Goal: Task Accomplishment & Management: Manage account settings

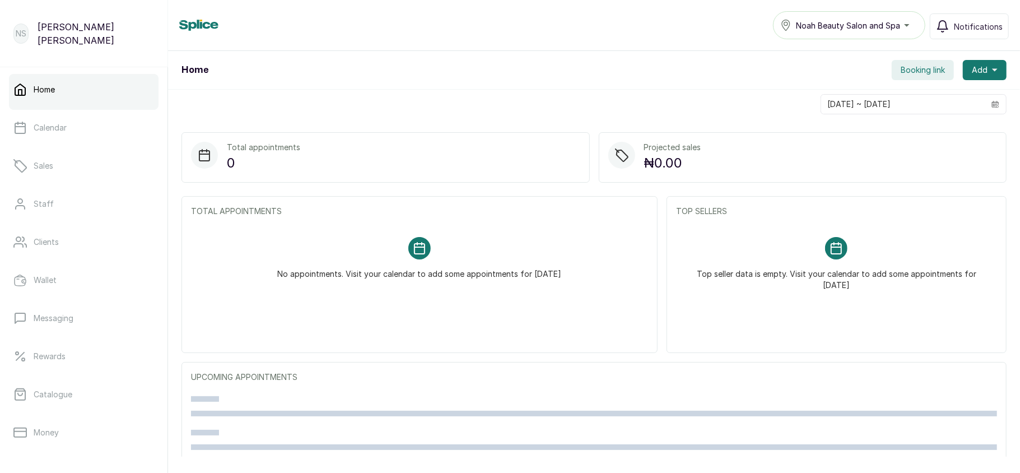
click at [870, 21] on span "Noah Beauty Salon and Spa" at bounding box center [848, 26] width 104 height 12
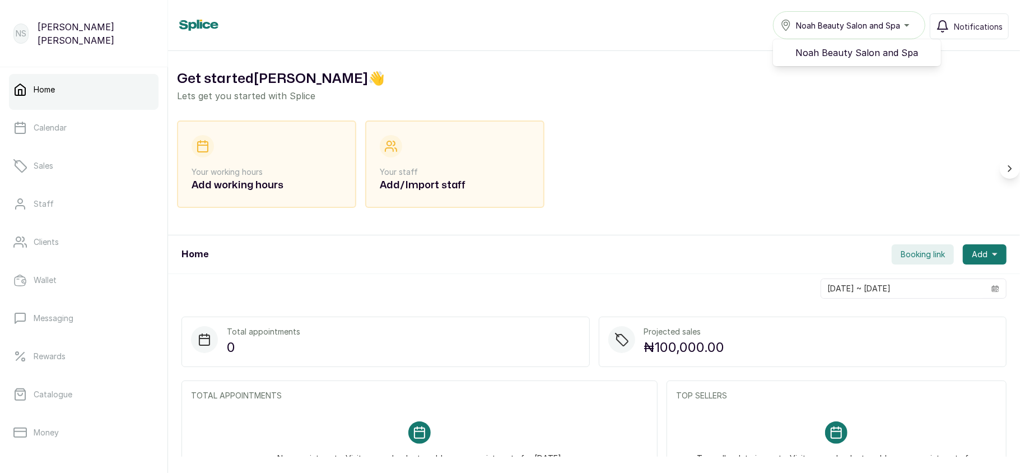
click at [870, 21] on span "Noah Beauty Salon and Spa" at bounding box center [848, 26] width 104 height 12
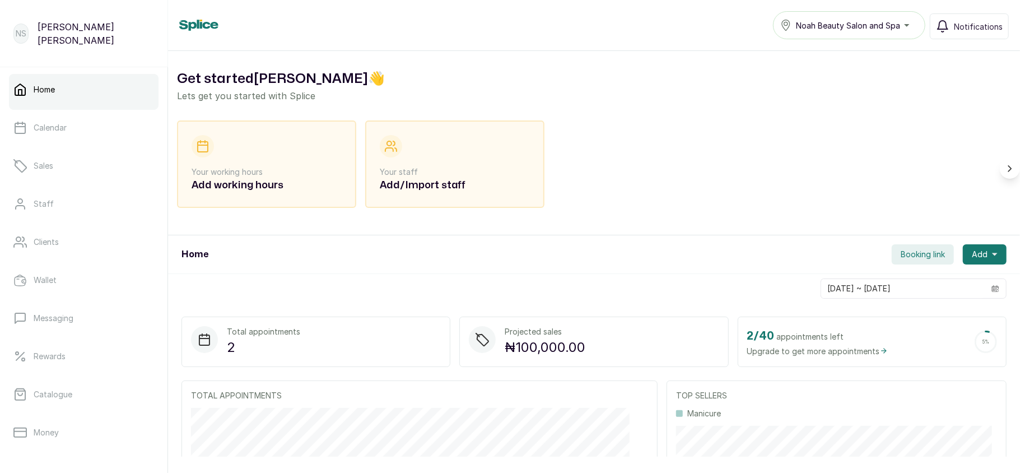
click at [870, 21] on span "Noah Beauty Salon and Spa" at bounding box center [848, 26] width 104 height 12
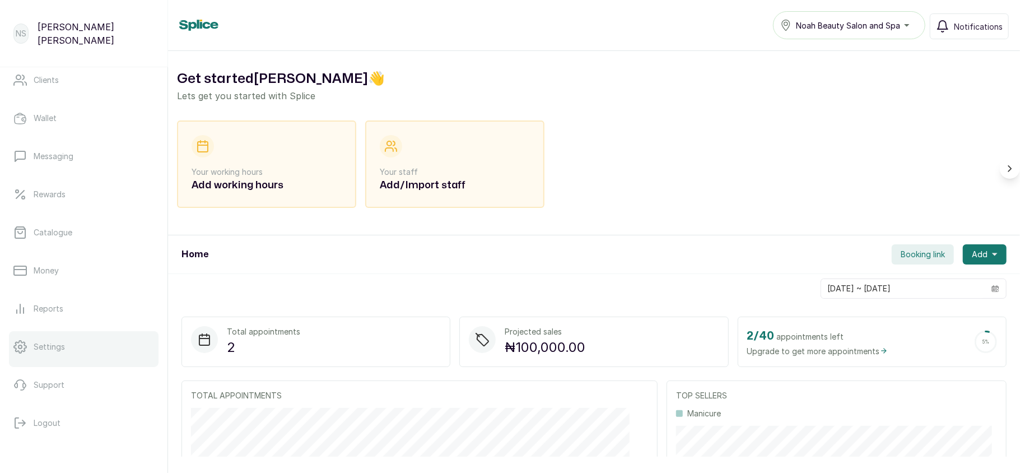
click at [75, 350] on link "Settings" at bounding box center [84, 346] width 150 height 31
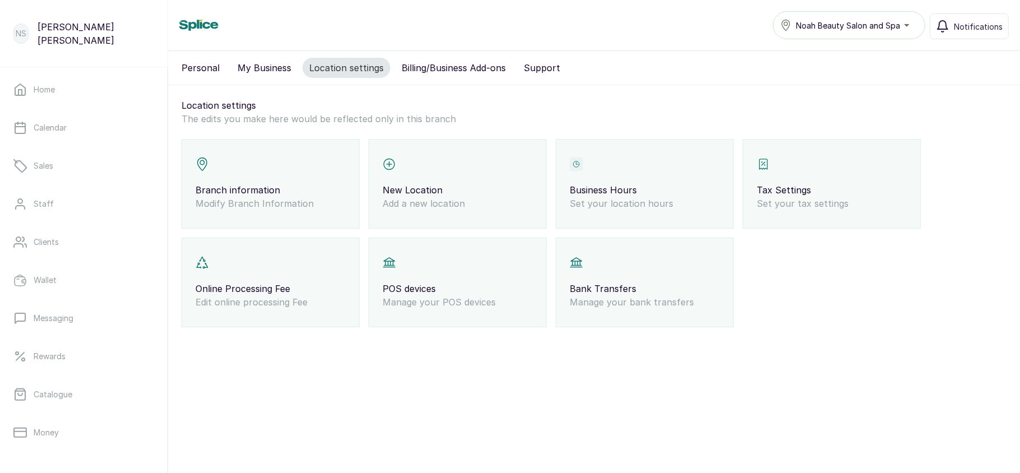
click at [881, 27] on span "Noah Beauty Salon and Spa" at bounding box center [848, 26] width 104 height 12
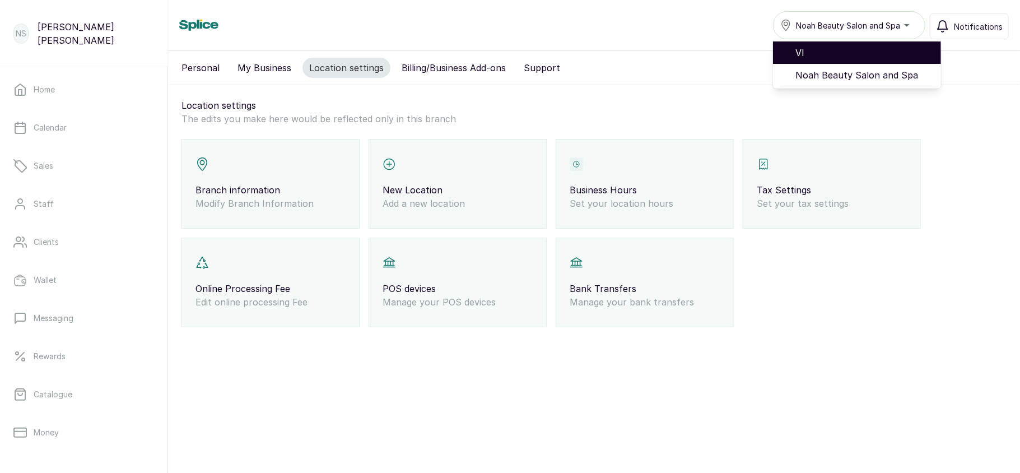
click at [834, 48] on span "VI" at bounding box center [864, 52] width 137 height 13
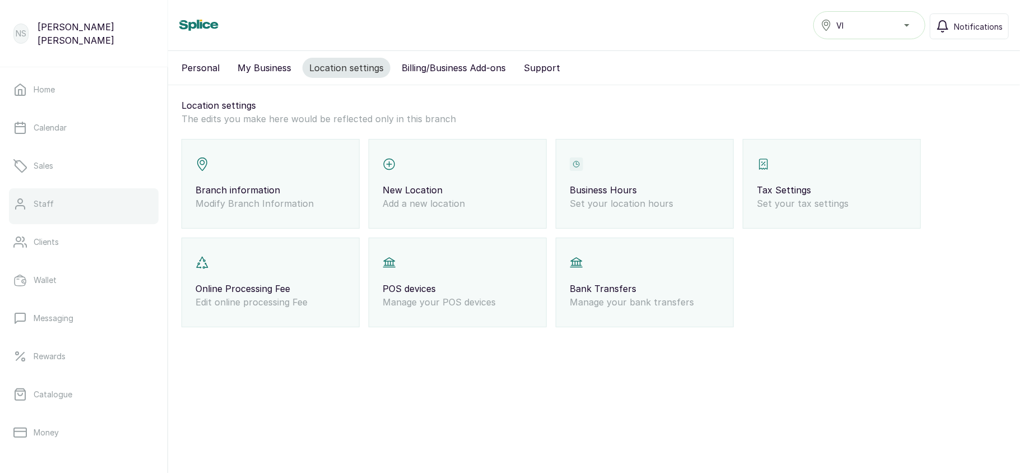
click at [88, 205] on link "Staff" at bounding box center [84, 203] width 150 height 31
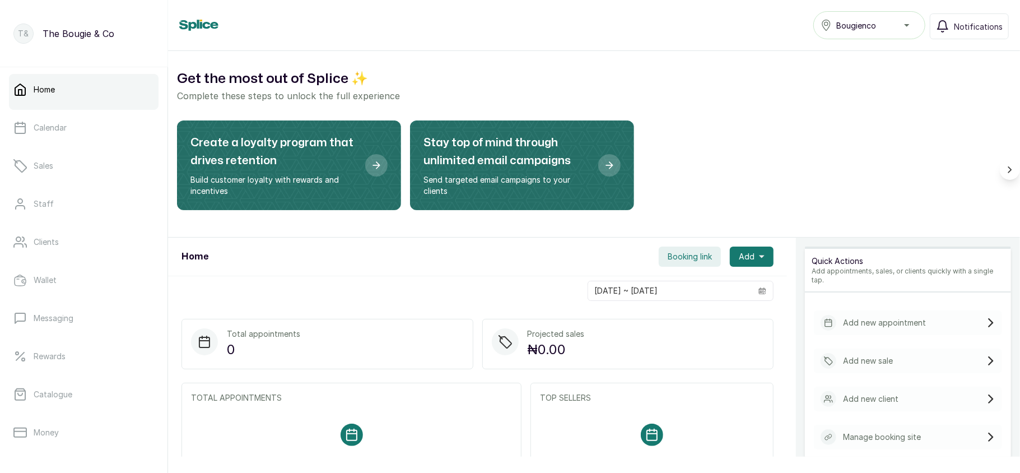
click at [668, 254] on span "Booking link" at bounding box center [690, 256] width 44 height 11
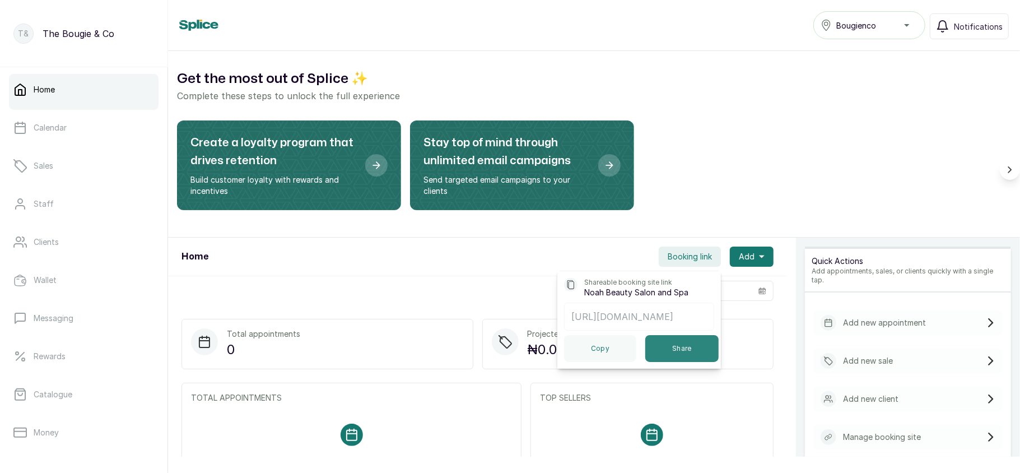
click at [677, 362] on button "Share" at bounding box center [681, 348] width 73 height 27
click at [57, 389] on p "Catalogue" at bounding box center [53, 394] width 39 height 11
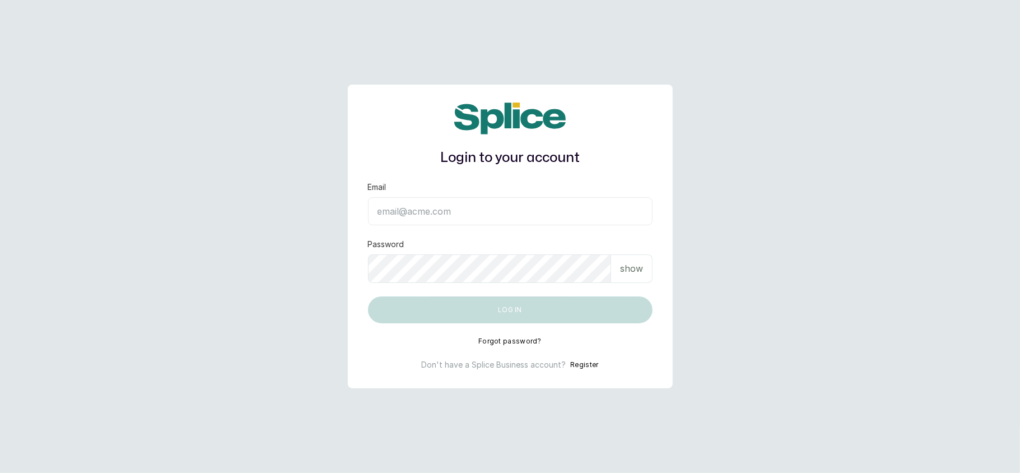
click at [413, 210] on input "Email" at bounding box center [510, 211] width 285 height 28
type input "layo@withsplice.com"
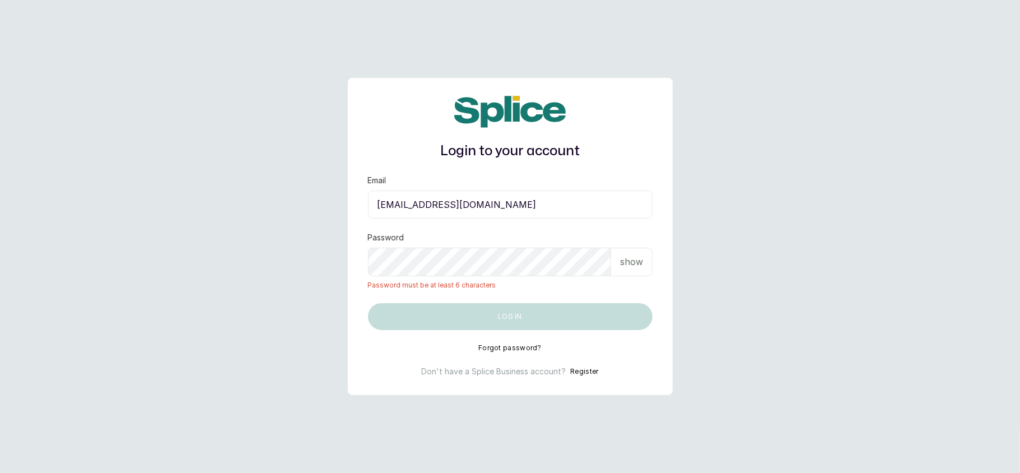
click at [629, 263] on p "show" at bounding box center [631, 261] width 23 height 13
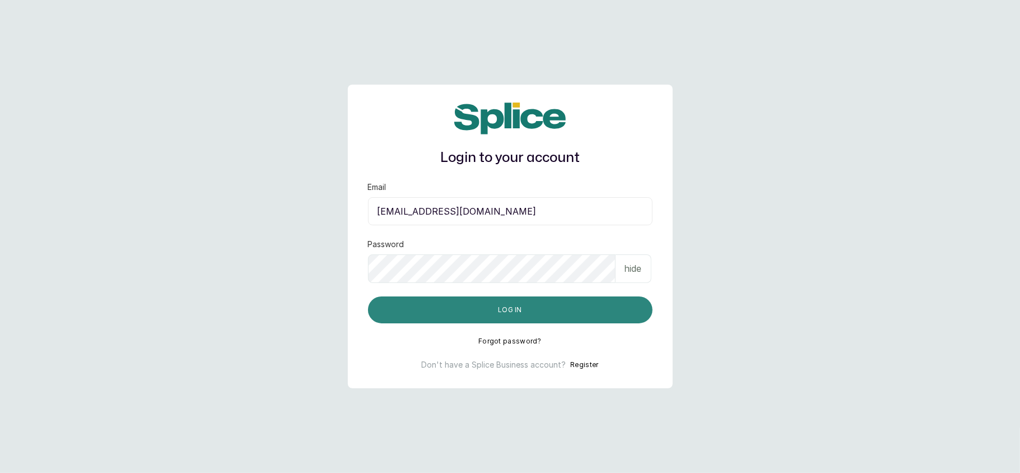
click at [401, 303] on button "Log in" at bounding box center [510, 309] width 285 height 27
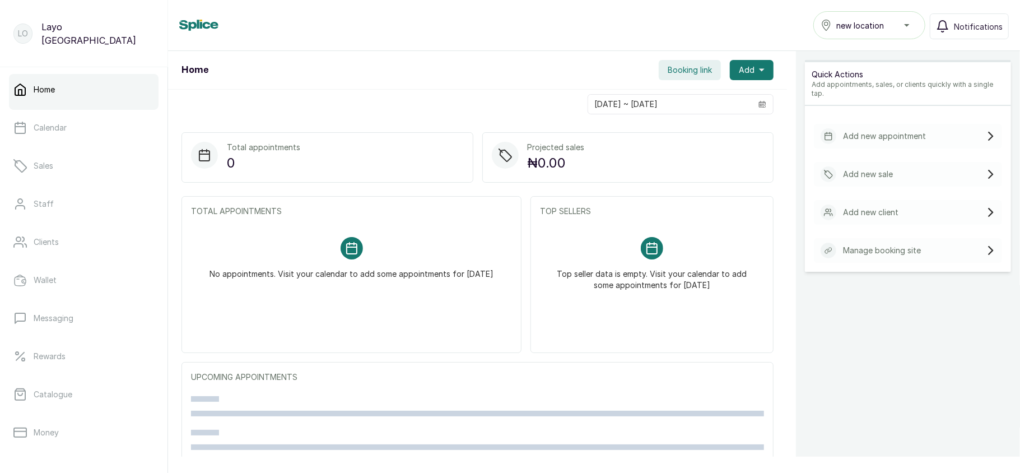
click at [877, 24] on span "new location" at bounding box center [860, 26] width 48 height 12
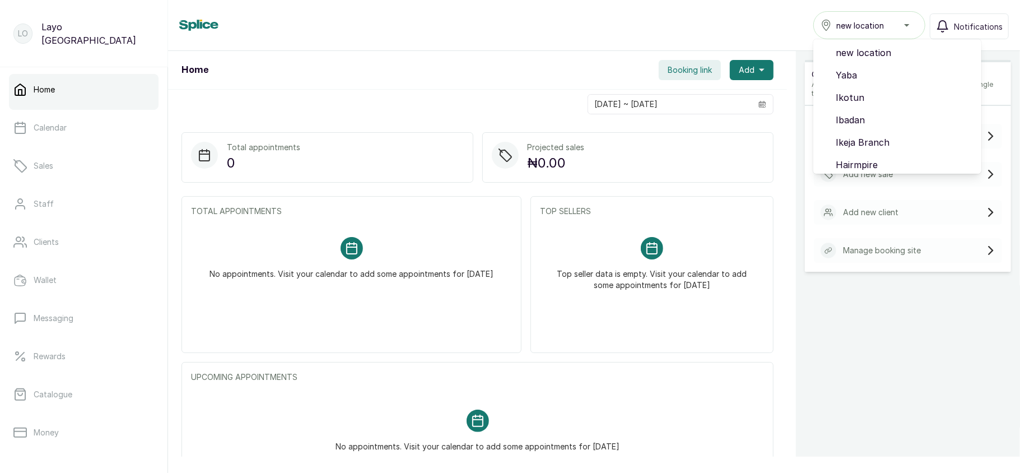
scroll to position [94, 0]
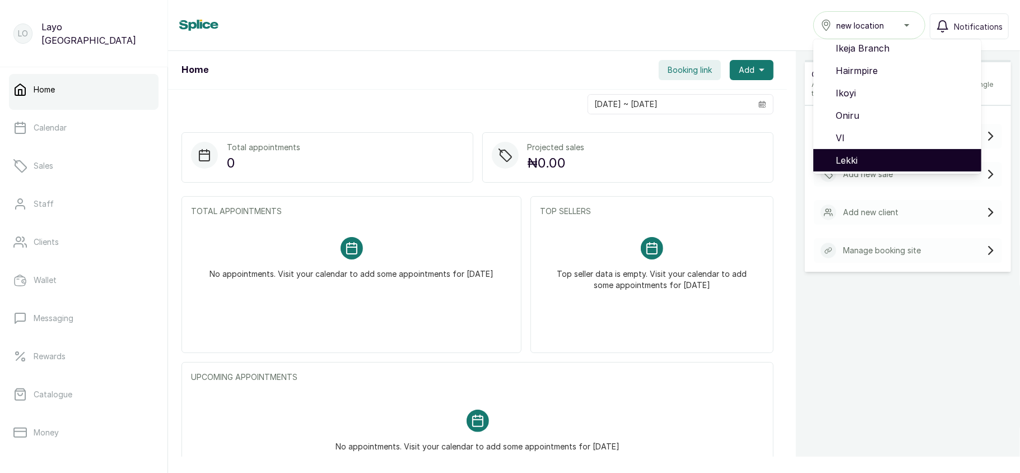
click at [857, 149] on li "Lekki" at bounding box center [897, 160] width 168 height 22
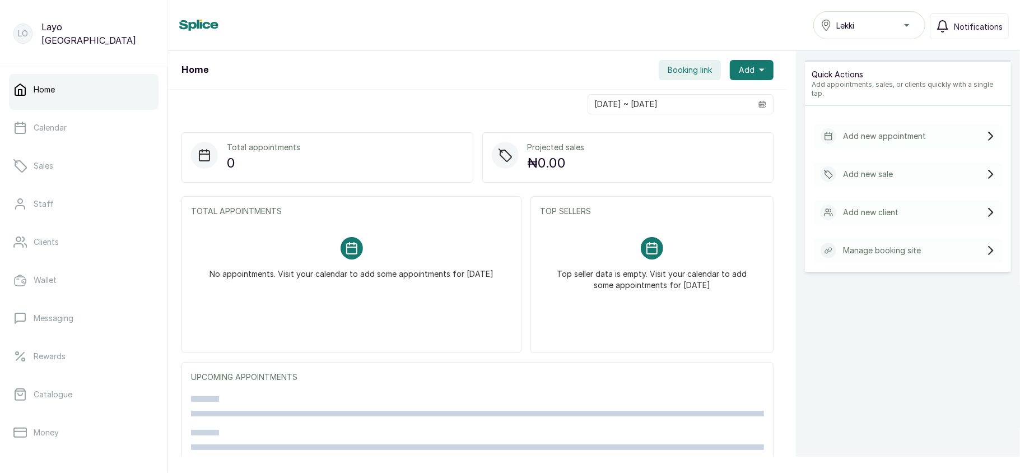
click at [684, 72] on span "Booking link" at bounding box center [690, 69] width 44 height 11
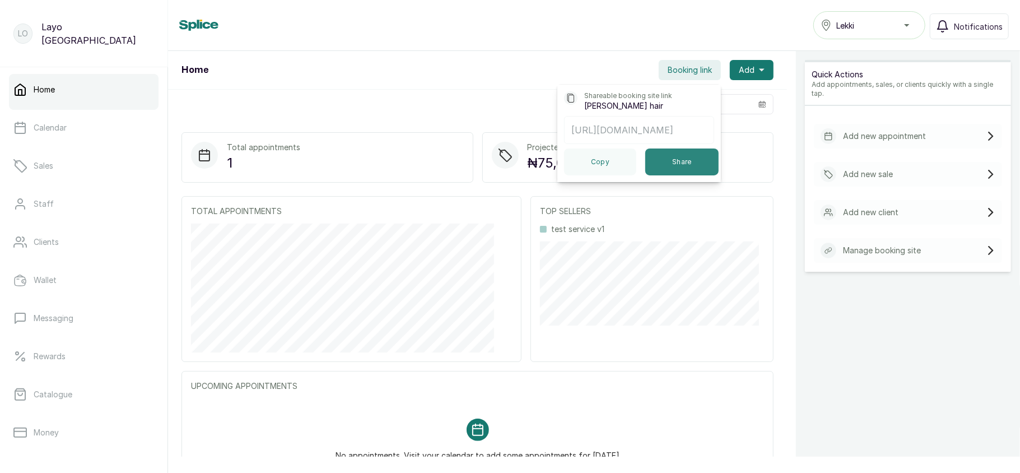
click at [662, 173] on button "Share" at bounding box center [681, 161] width 73 height 27
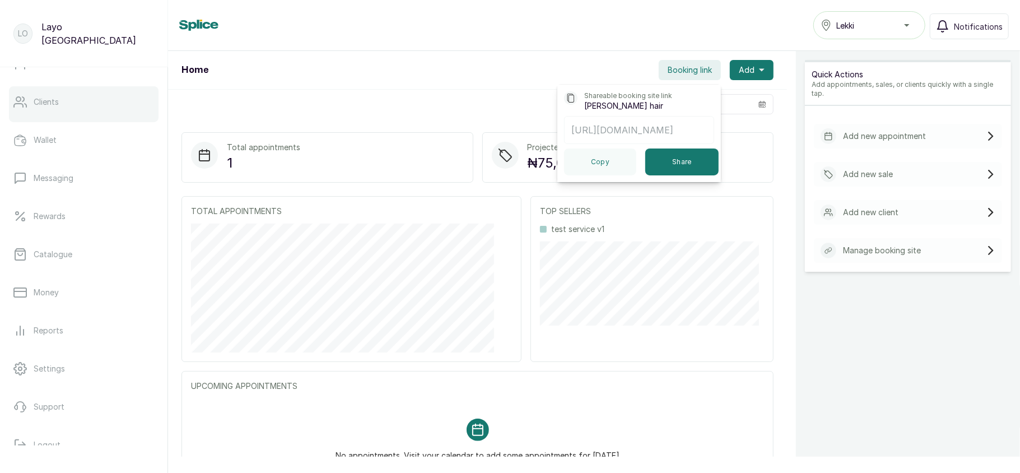
scroll to position [162, 0]
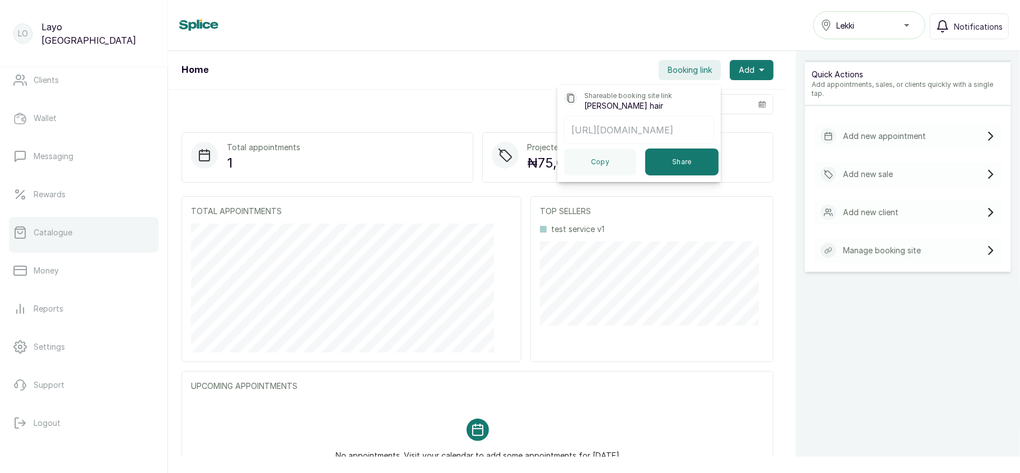
click at [50, 233] on p "Catalogue" at bounding box center [53, 232] width 39 height 11
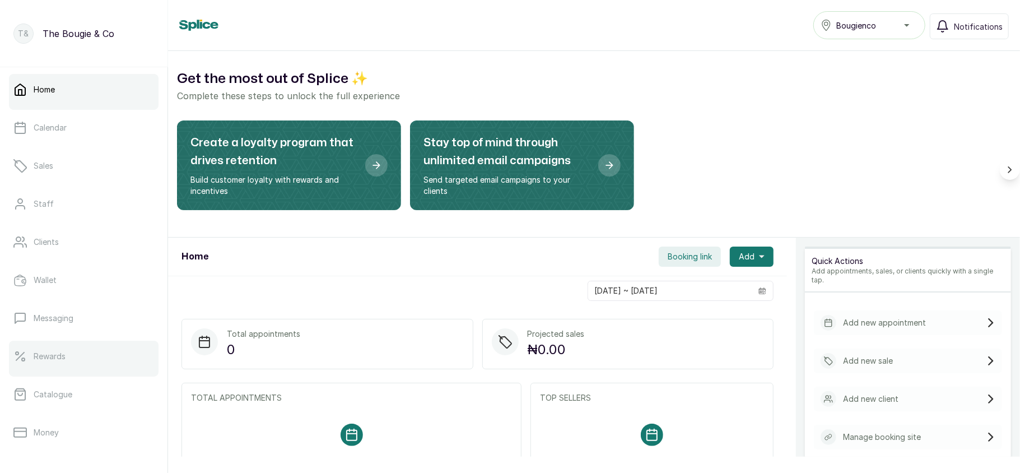
click at [82, 356] on link "Rewards" at bounding box center [84, 356] width 150 height 31
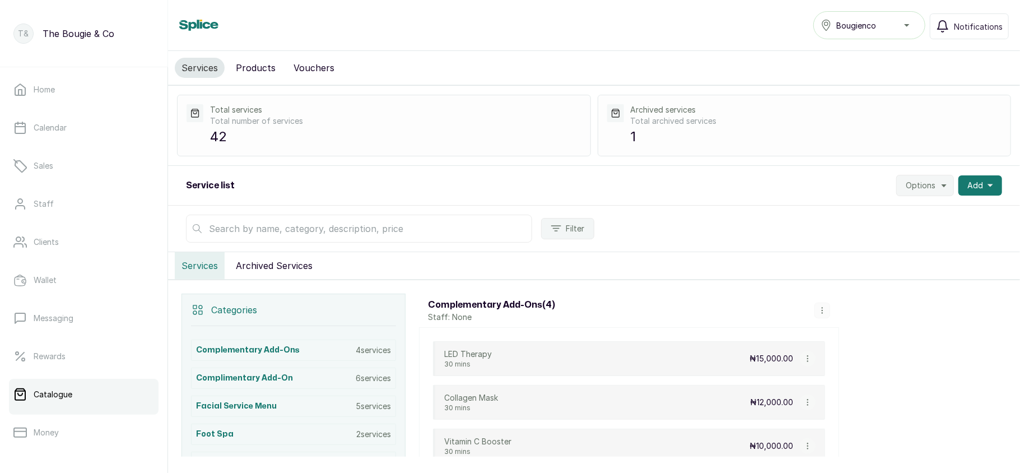
click at [912, 182] on span "Options" at bounding box center [921, 185] width 30 height 11
click at [849, 218] on span "Settings" at bounding box center [892, 216] width 108 height 13
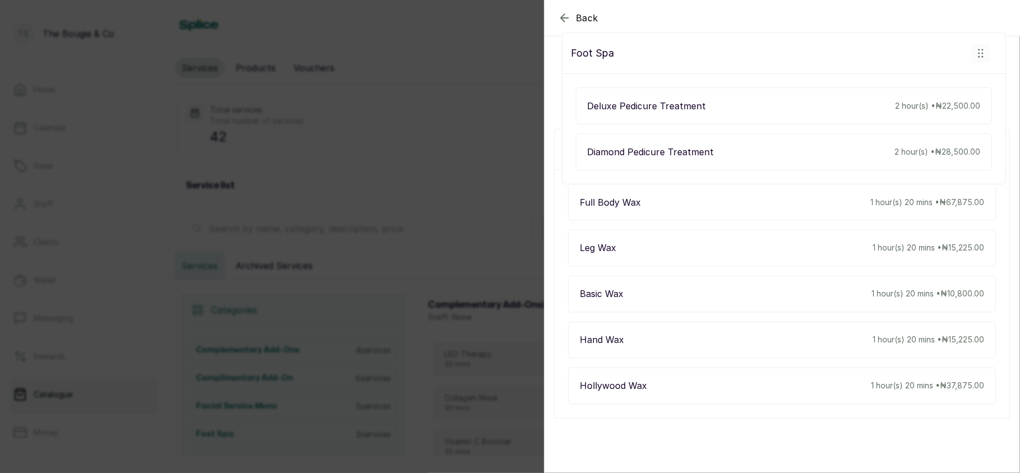
scroll to position [2321, 0]
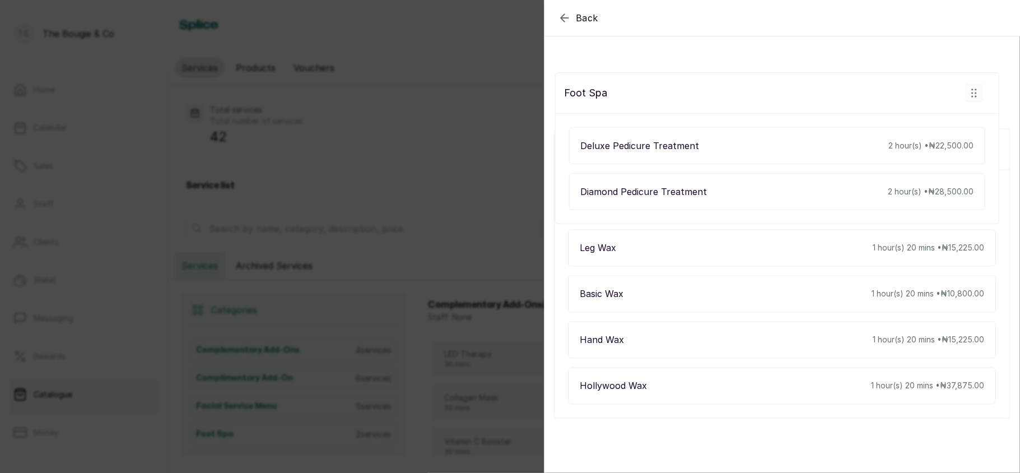
drag, startPoint x: 639, startPoint y: 287, endPoint x: 638, endPoint y: 90, distance: 196.7
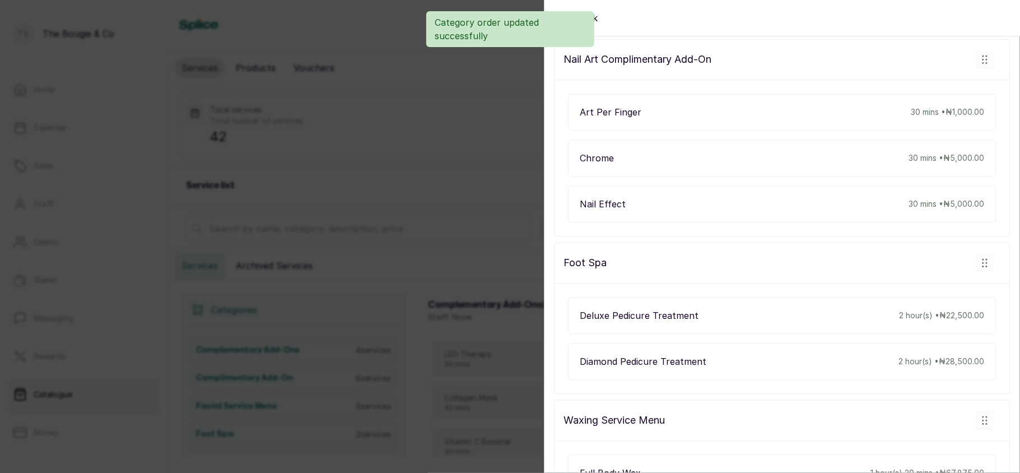
scroll to position [2038, 0]
click at [438, 225] on div "Back Settings Service settings Make changes to service here Online service disp…" at bounding box center [510, 236] width 1020 height 473
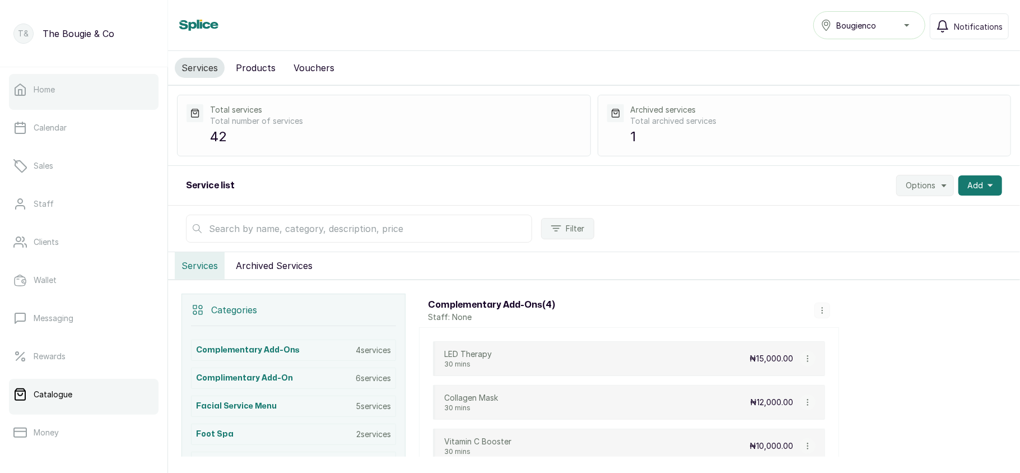
click at [83, 91] on link "Home" at bounding box center [84, 89] width 150 height 31
